Goal: Find specific page/section

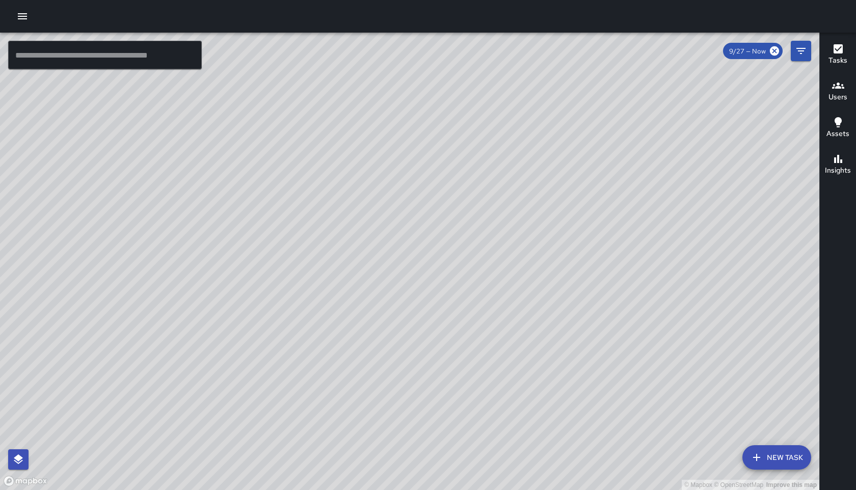
click at [837, 94] on h6 "Users" at bounding box center [837, 97] width 19 height 11
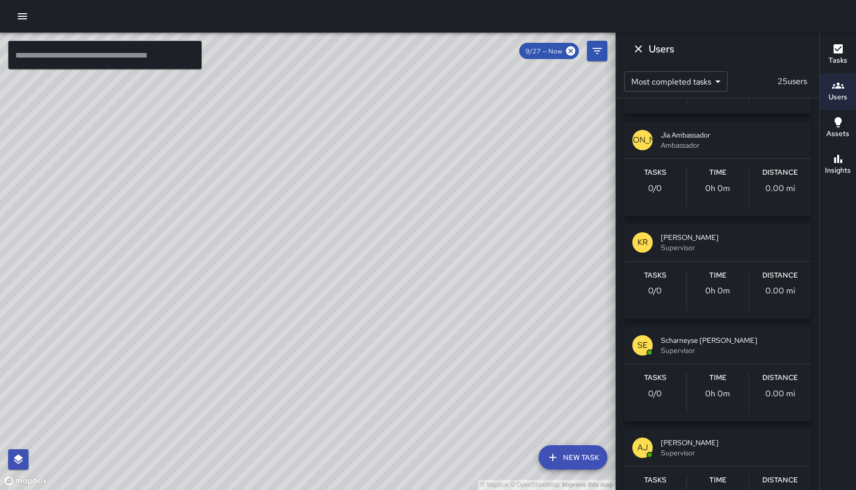
scroll to position [1461, 0]
